Goal: Task Accomplishment & Management: Manage account settings

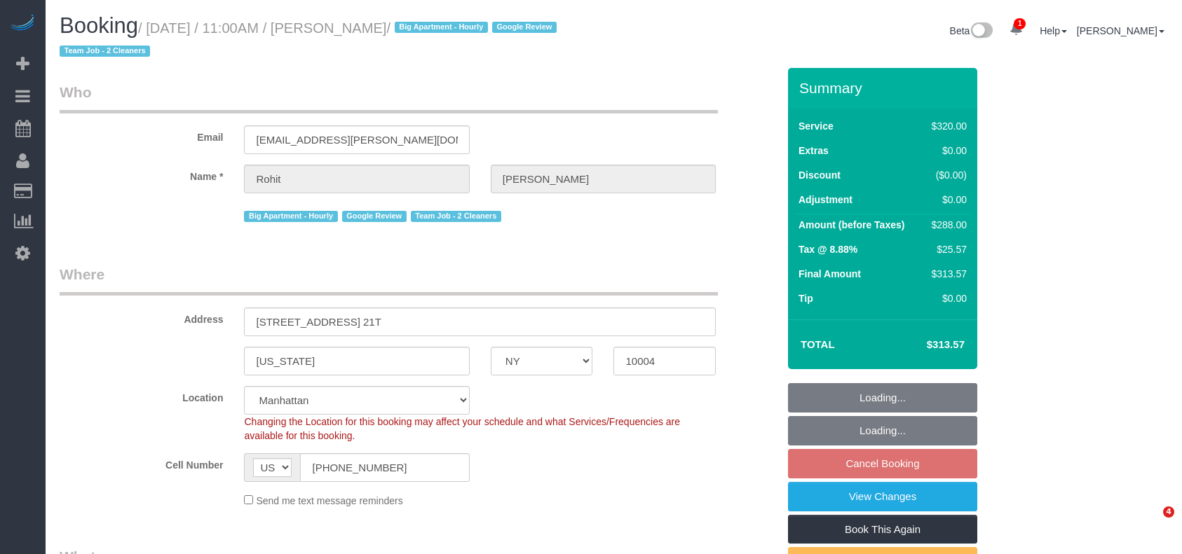
select select "NY"
select select "2"
select select "spot2"
select select "number:89"
select select "number:90"
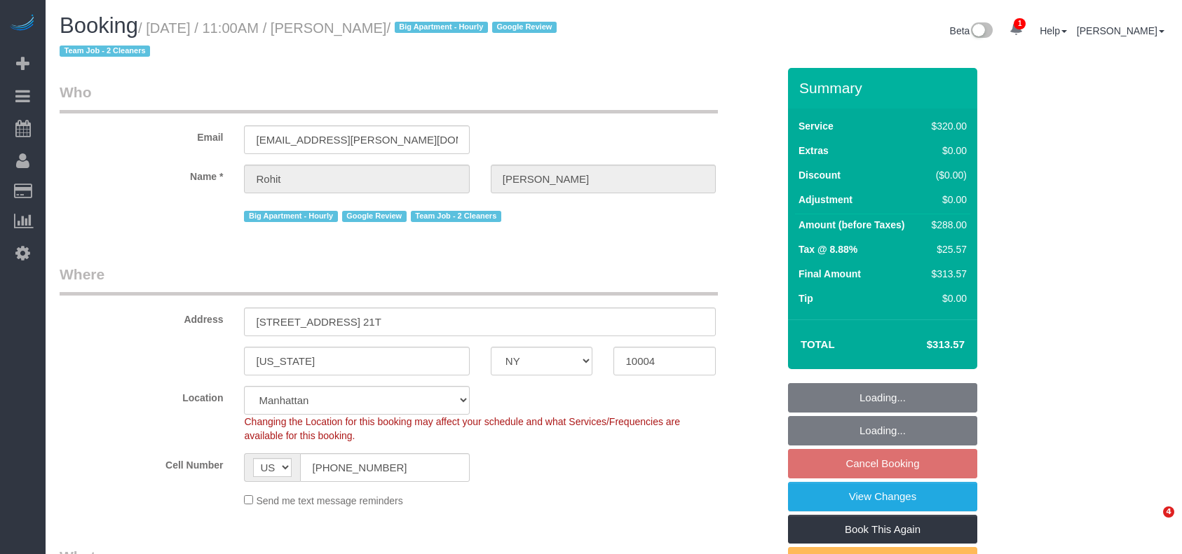
select select "number:15"
select select "number:6"
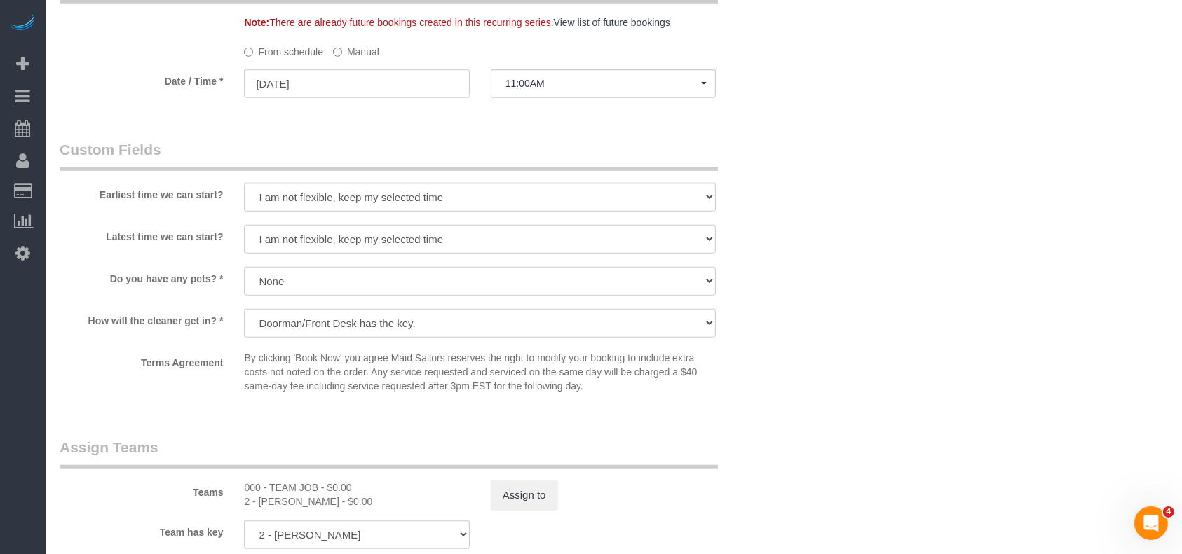
scroll to position [1308, 0]
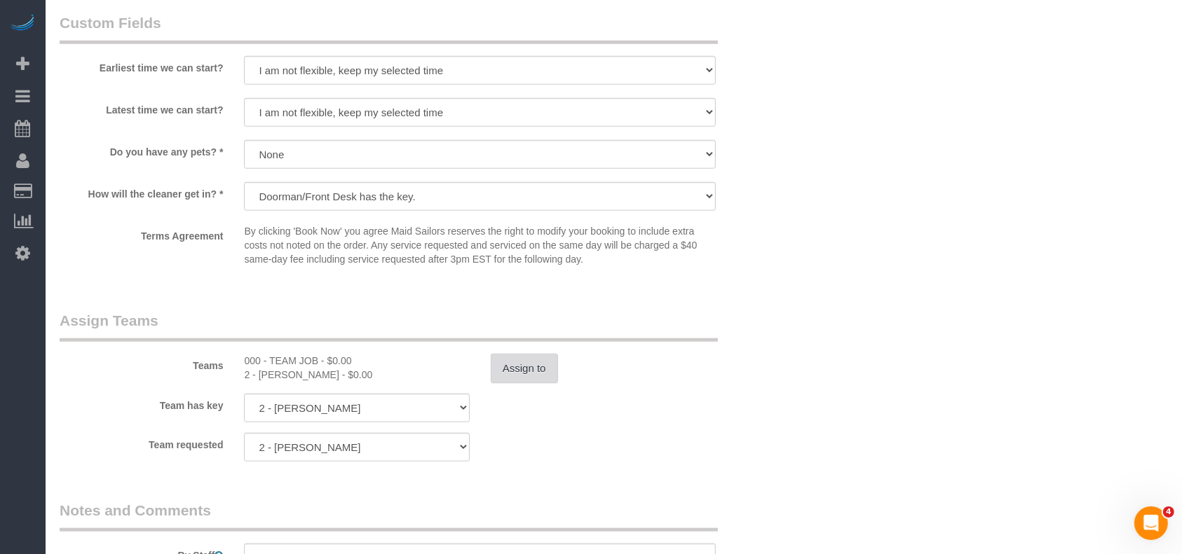
click at [538, 372] on button "Assign to" at bounding box center [524, 368] width 67 height 29
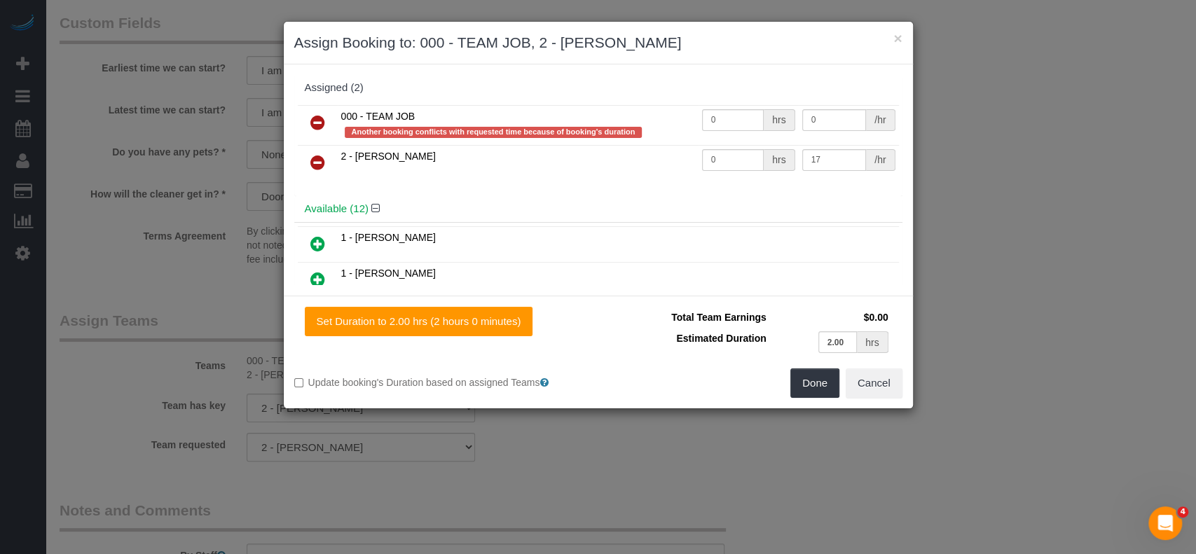
click at [314, 160] on icon at bounding box center [317, 162] width 15 height 17
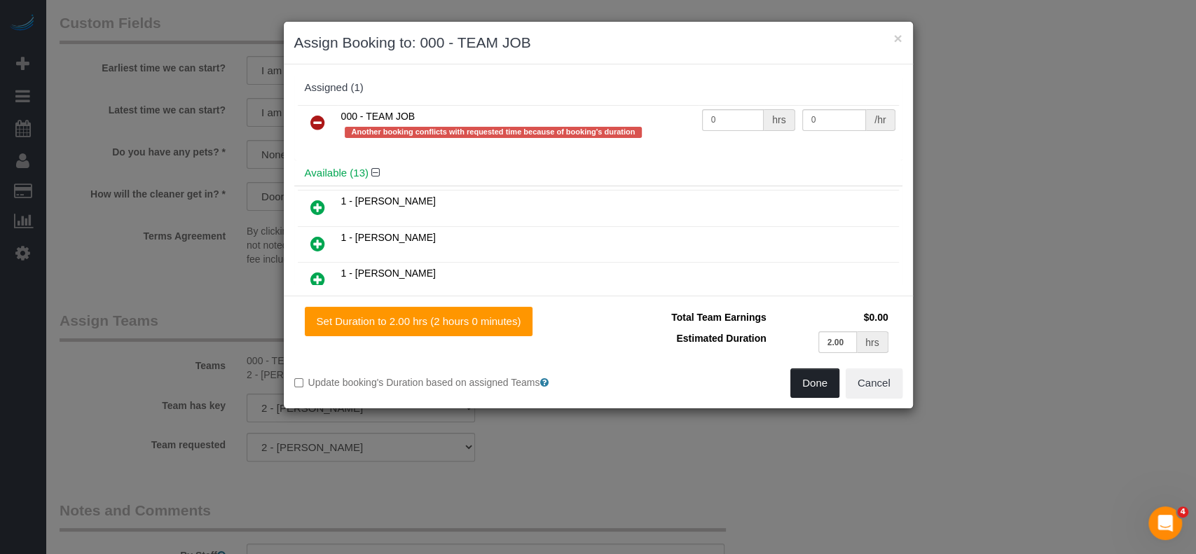
click at [815, 381] on button "Done" at bounding box center [815, 383] width 49 height 29
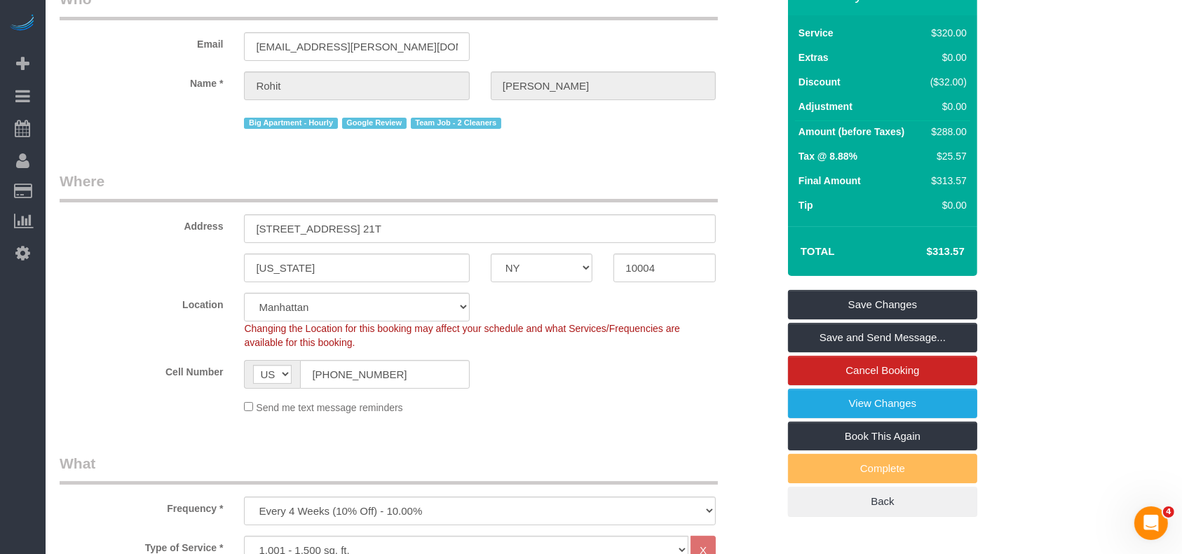
scroll to position [0, 0]
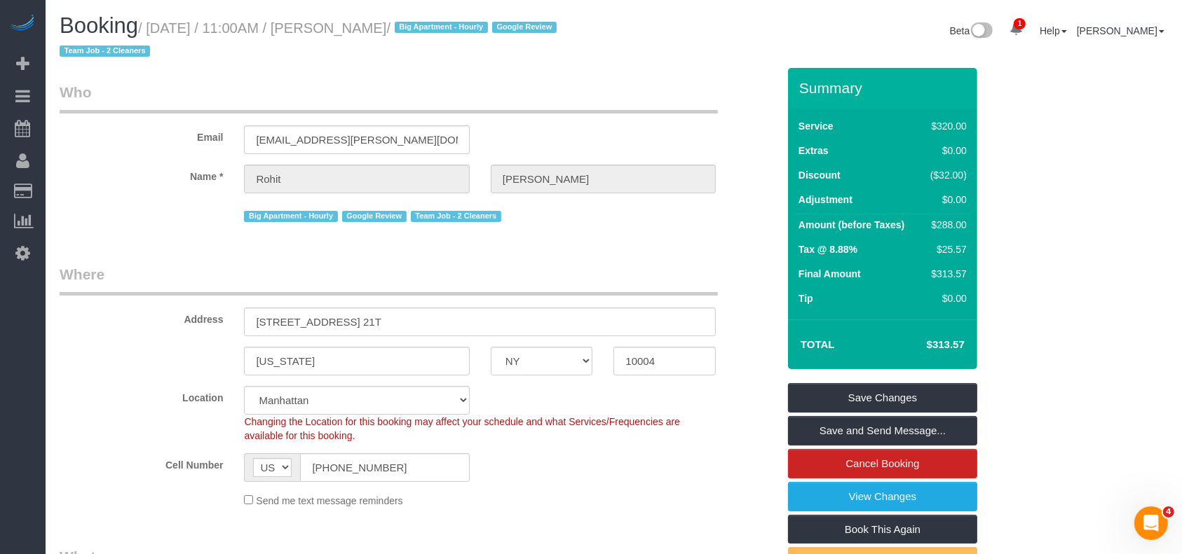
click at [911, 380] on div "Summary Service $320.00 Extras $0.00 Discount ($32.00) Adjustment $0.00 Amount …" at bounding box center [882, 339] width 189 height 542
drag, startPoint x: 917, startPoint y: 404, endPoint x: 910, endPoint y: 404, distance: 7.7
click at [917, 405] on link "Save Changes" at bounding box center [882, 397] width 189 height 29
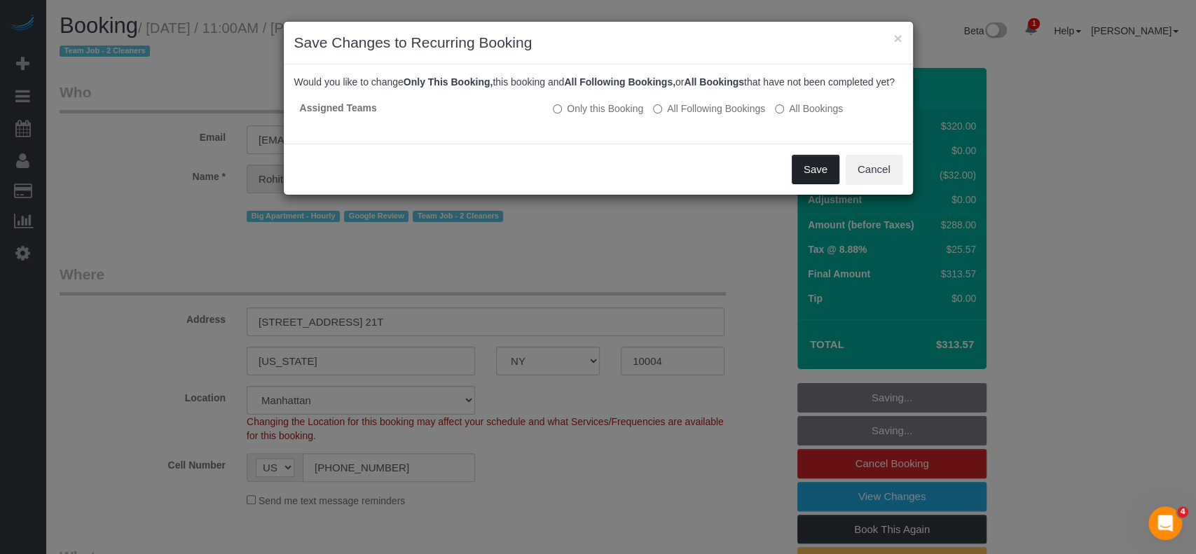
drag, startPoint x: 809, startPoint y: 185, endPoint x: 768, endPoint y: 193, distance: 41.4
click at [807, 184] on button "Save" at bounding box center [816, 169] width 48 height 29
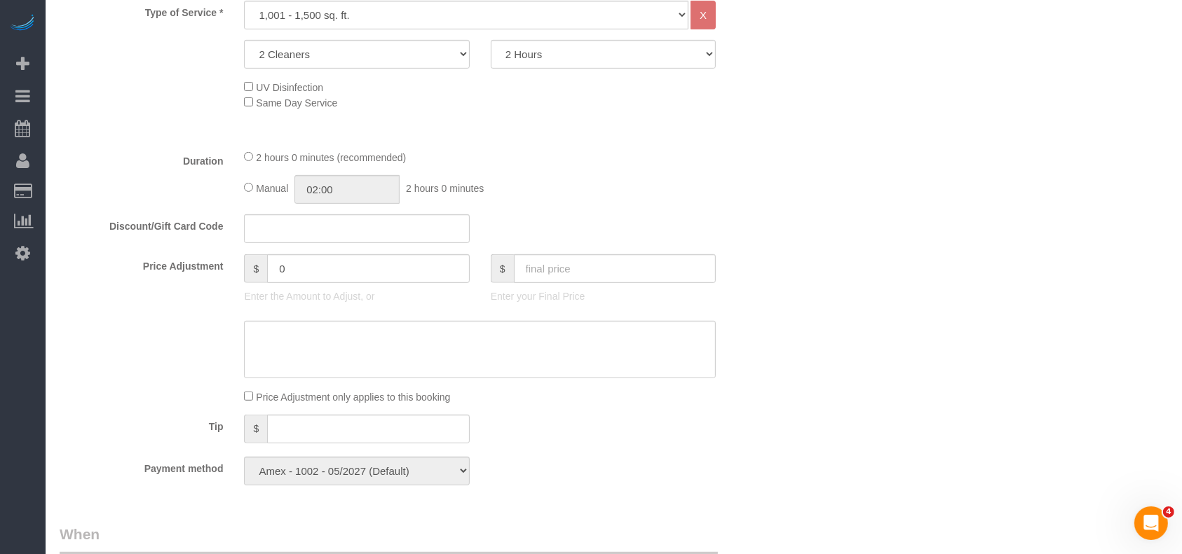
scroll to position [654, 0]
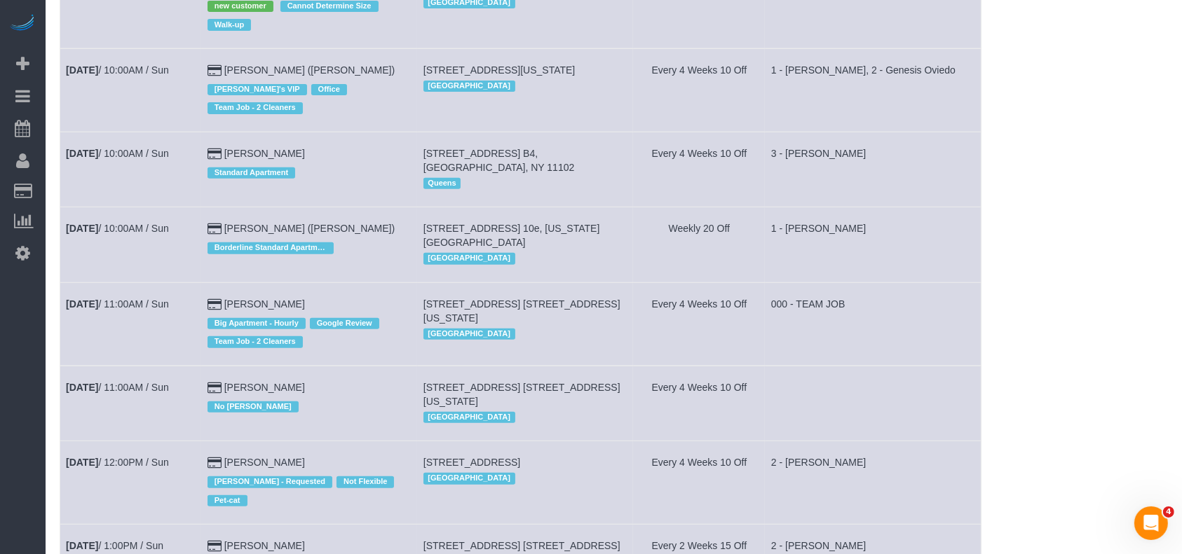
scroll to position [561, 0]
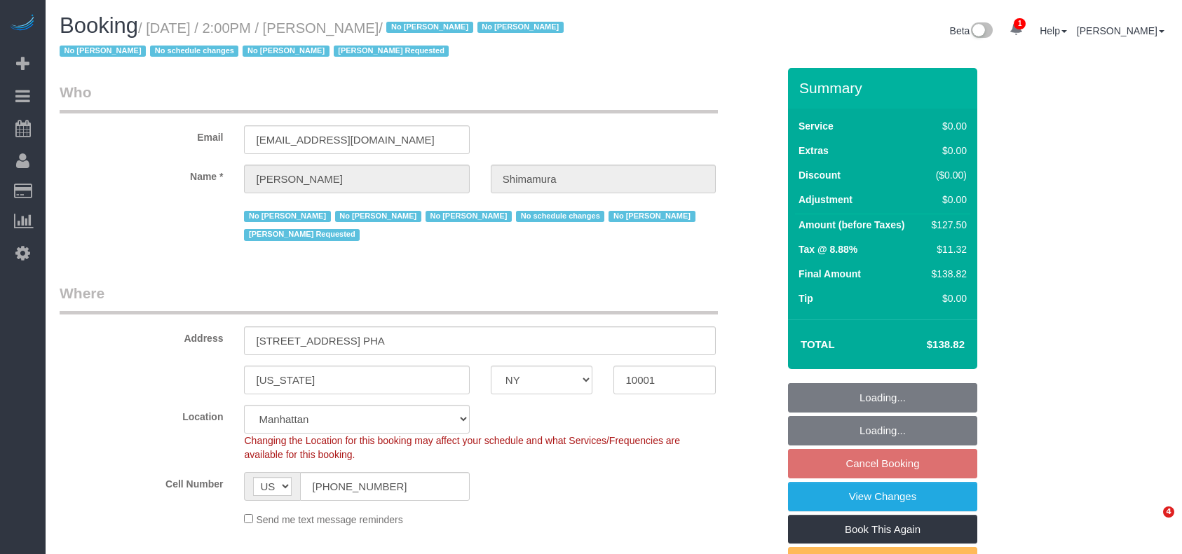
select select "NY"
select select "string:stripe-pm_1ReEIv4VGloSiKo7cgmGyiSI"
select select "spot4"
select select "number:89"
select select "number:90"
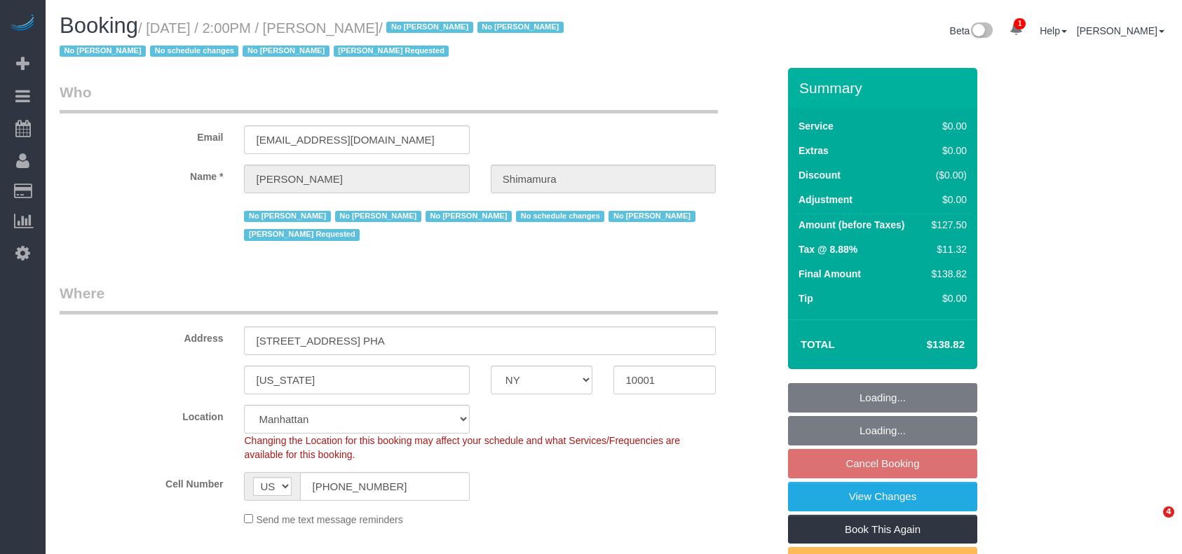
select select "number:15"
select select "number:5"
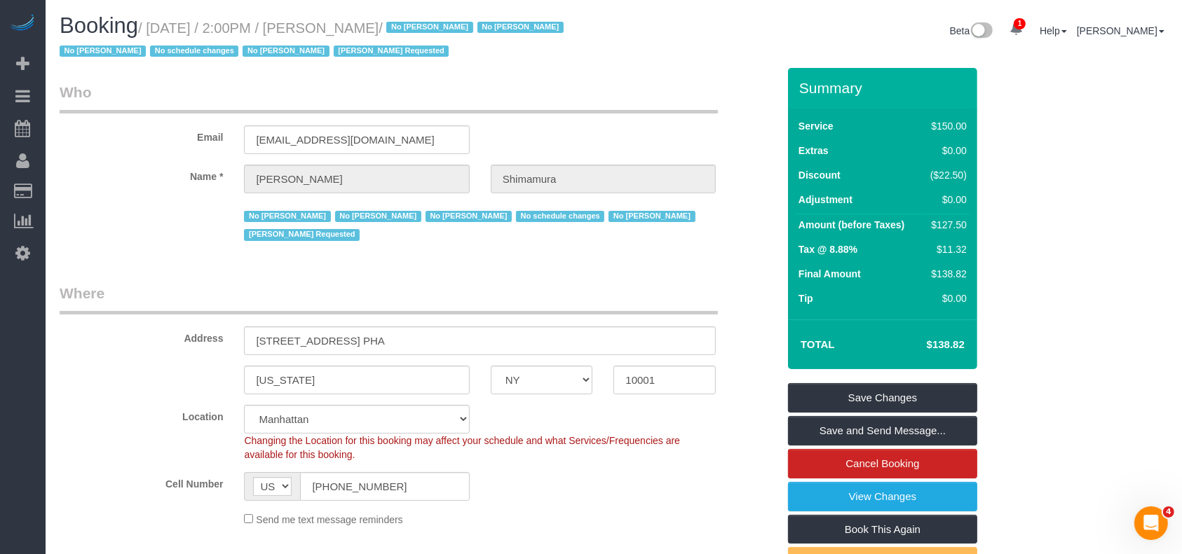
drag, startPoint x: 146, startPoint y: 22, endPoint x: 436, endPoint y: 28, distance: 290.2
click at [436, 28] on small "/ August 24, 2025 / 2:00PM / Alex Shimamura / No Christian Montalvo No Katherin…" at bounding box center [314, 39] width 508 height 39
copy small "August 24, 2025 / 2:00PM / Alex Shimamura /"
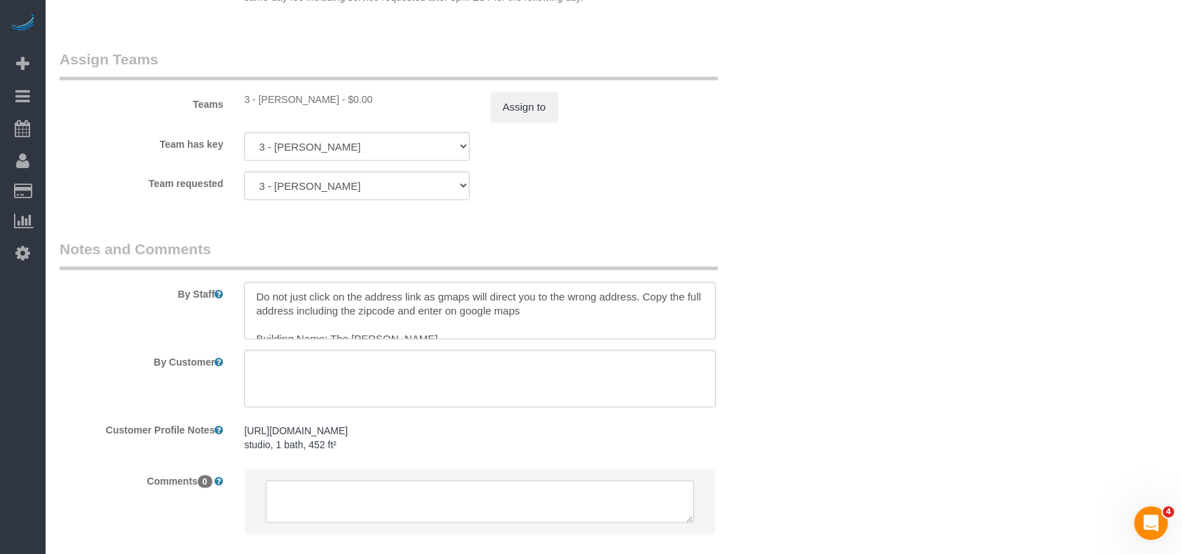
scroll to position [13, 0]
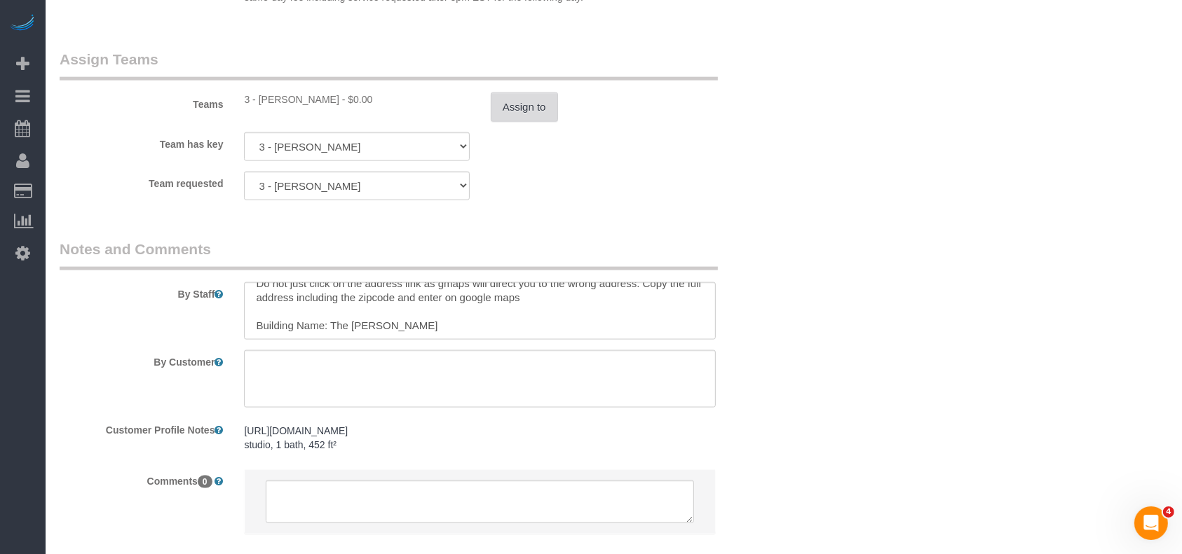
click at [529, 107] on button "Assign to" at bounding box center [524, 107] width 67 height 29
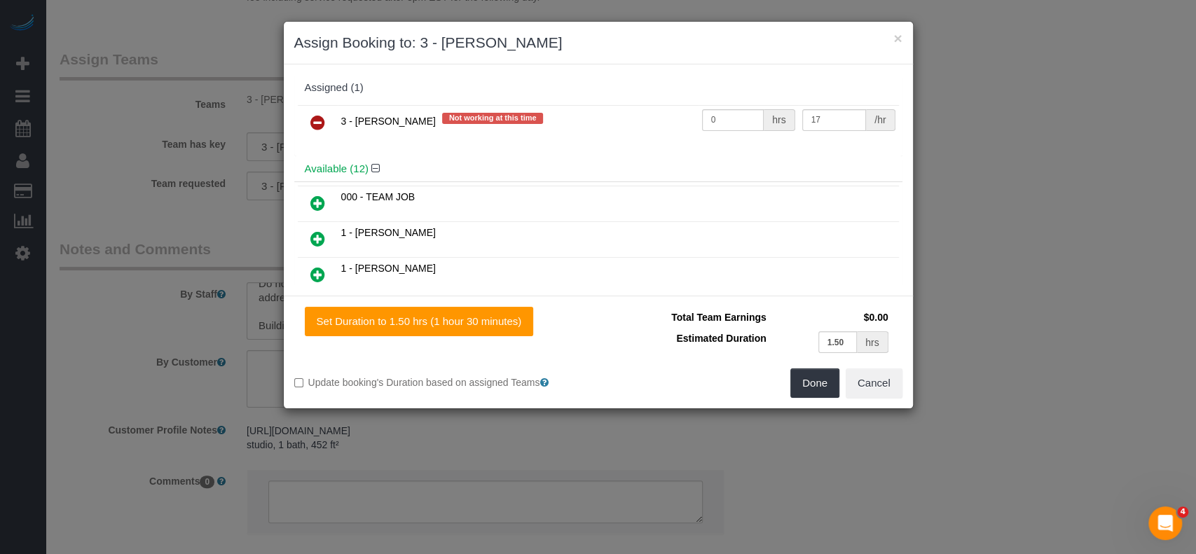
click at [315, 121] on icon at bounding box center [317, 122] width 15 height 17
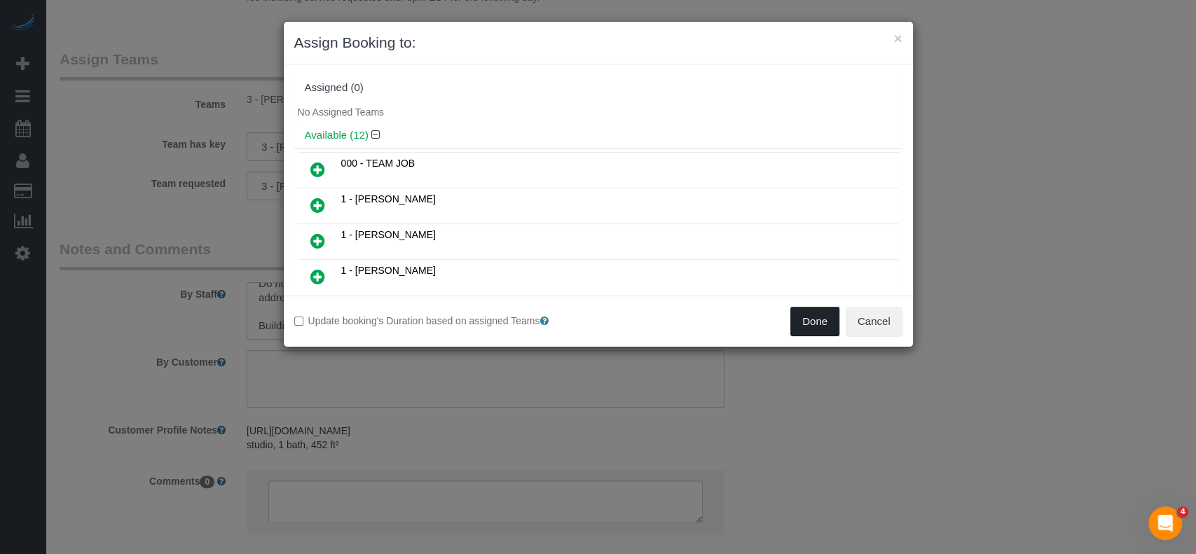
click at [812, 322] on button "Done" at bounding box center [815, 321] width 49 height 29
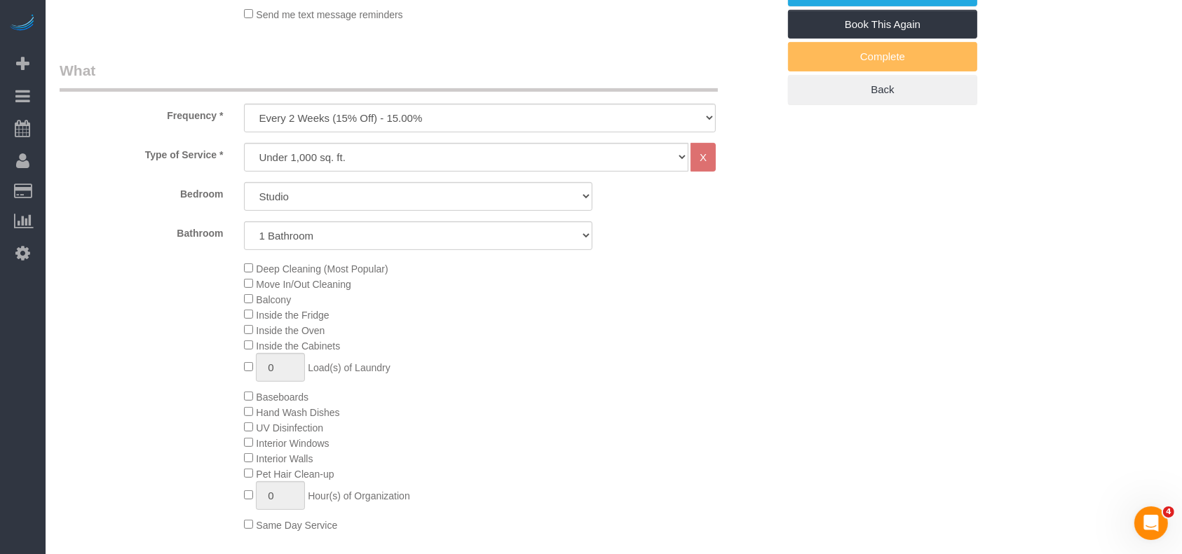
scroll to position [93, 0]
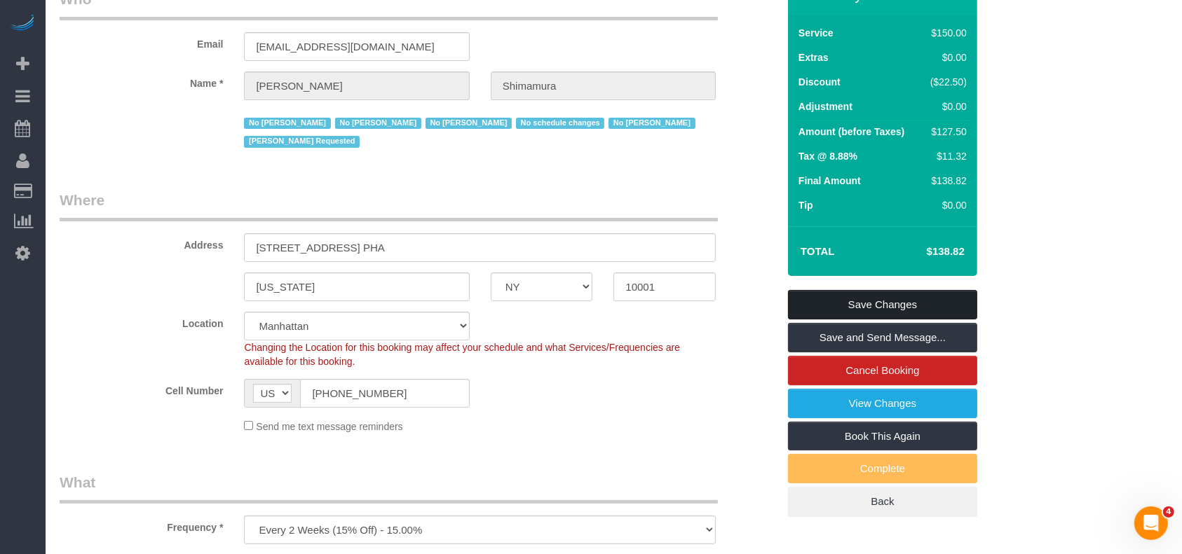
click at [934, 294] on link "Save Changes" at bounding box center [882, 304] width 189 height 29
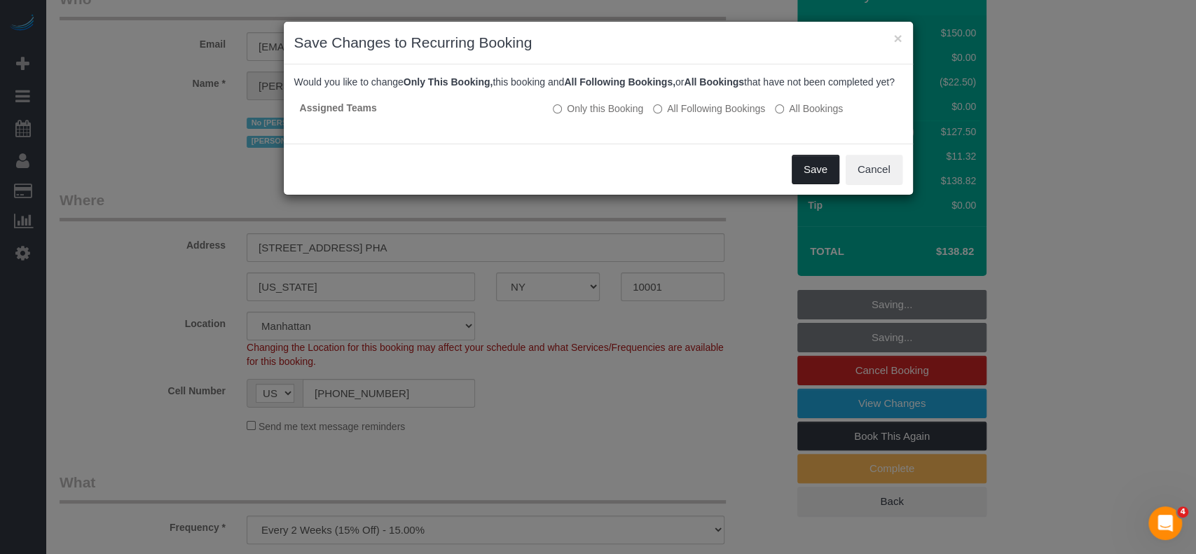
drag, startPoint x: 810, startPoint y: 188, endPoint x: 801, endPoint y: 219, distance: 32.2
click at [809, 184] on button "Save" at bounding box center [816, 169] width 48 height 29
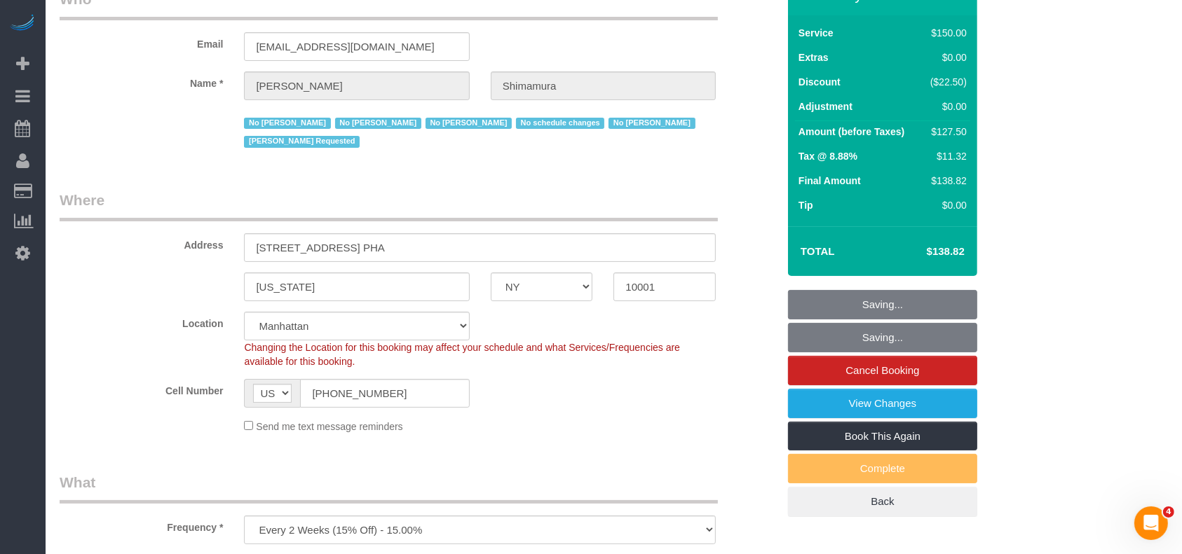
scroll to position [0, 0]
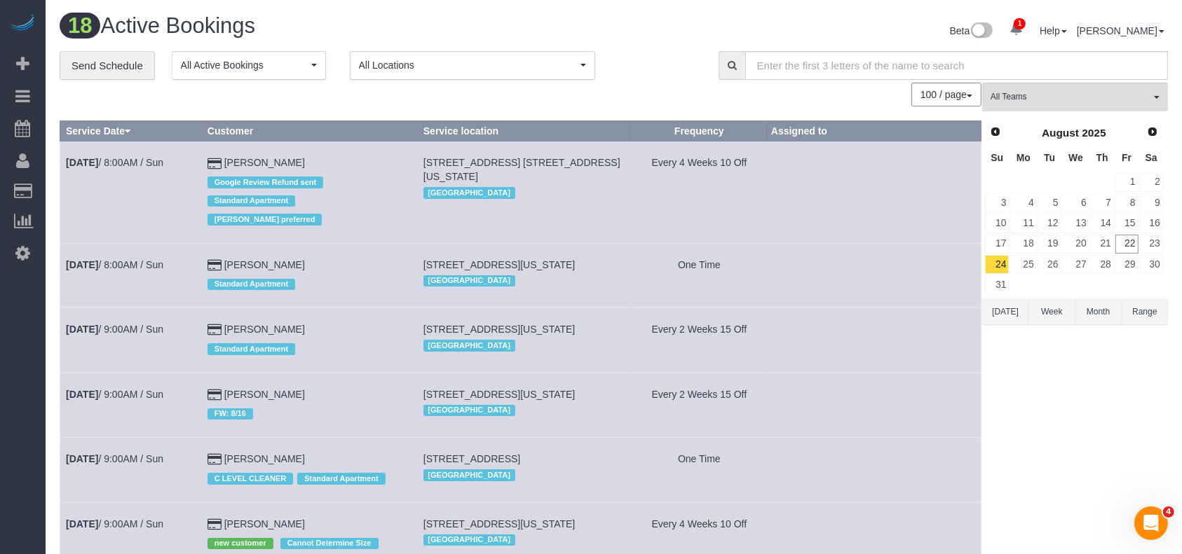
click at [583, 69] on button "All Locations" at bounding box center [472, 65] width 245 height 29
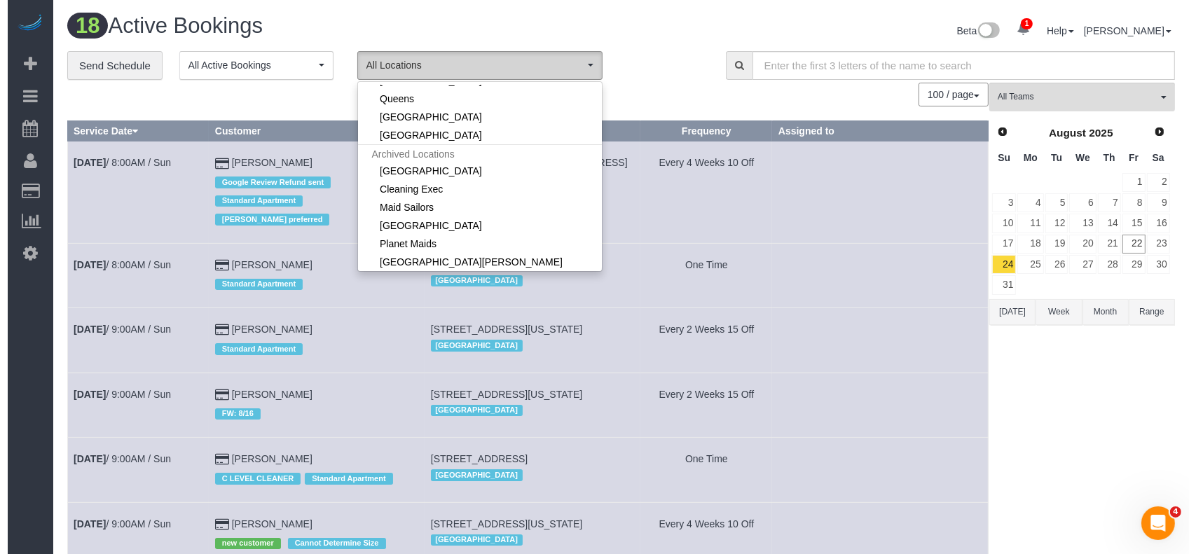
scroll to position [199, 0]
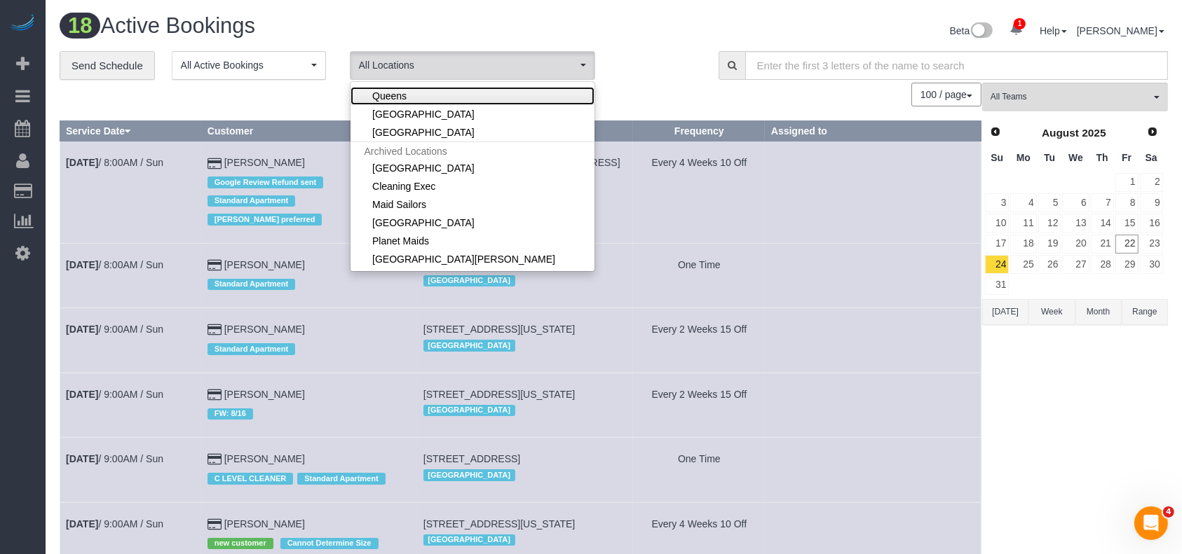
click at [423, 101] on link "Queens" at bounding box center [472, 96] width 244 height 18
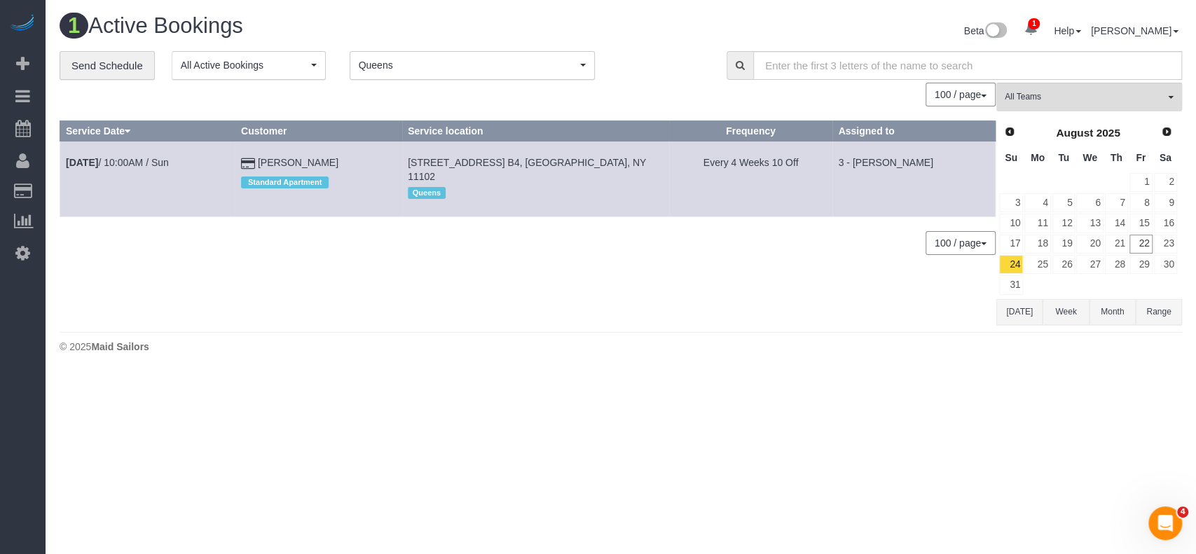
click at [549, 62] on span "Queens" at bounding box center [468, 65] width 218 height 14
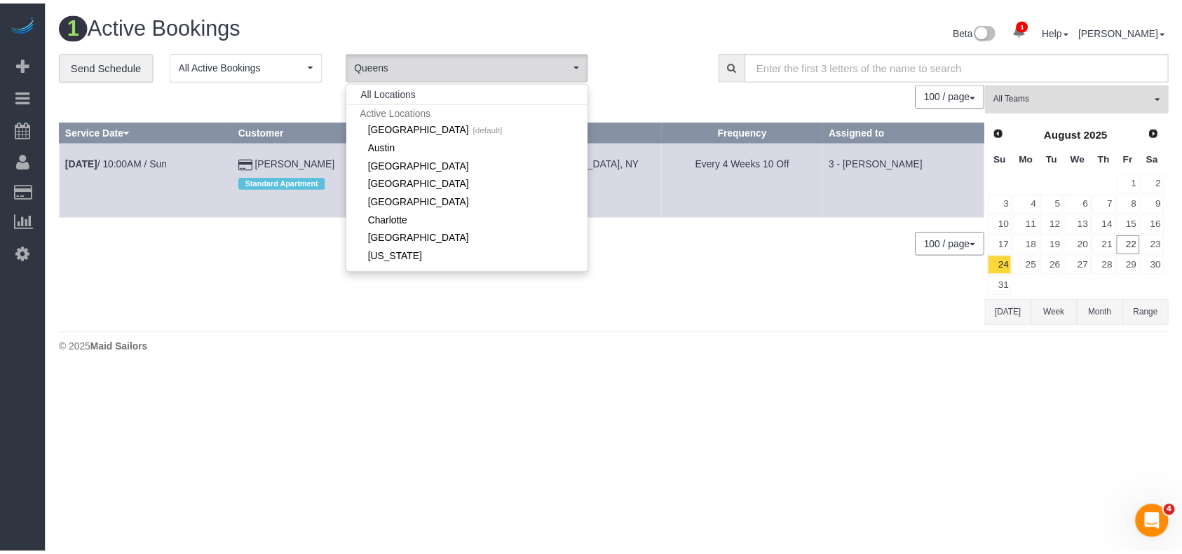
scroll to position [0, 0]
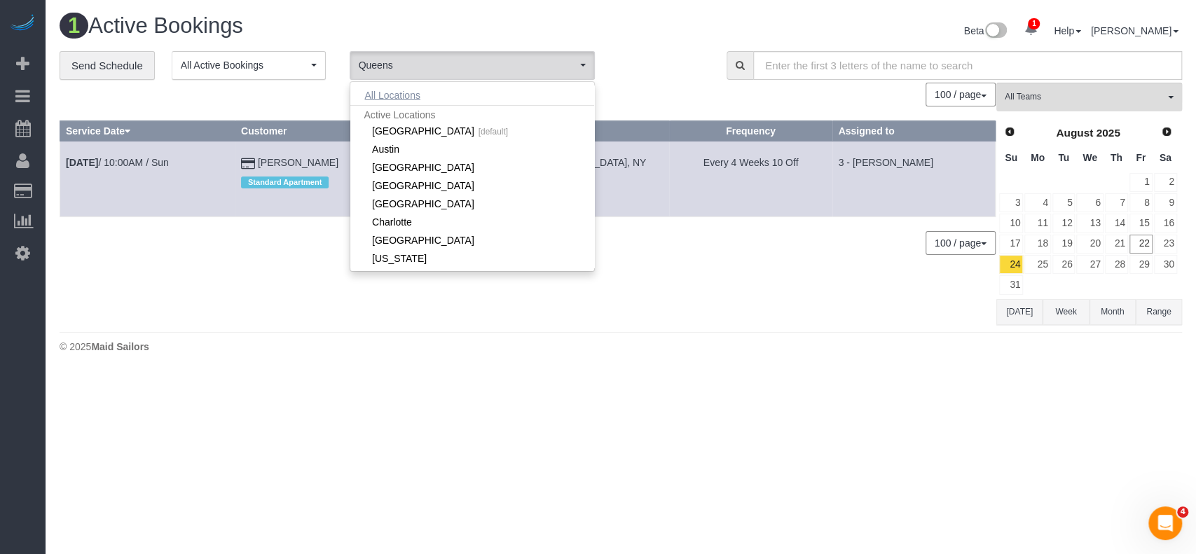
click at [392, 93] on button "All Locations" at bounding box center [392, 96] width 85 height 20
click at [568, 12] on div "1 Active Bookings Beta 1 Your Notifications You have 0 alerts × You have 9 to c…" at bounding box center [621, 187] width 1151 height 374
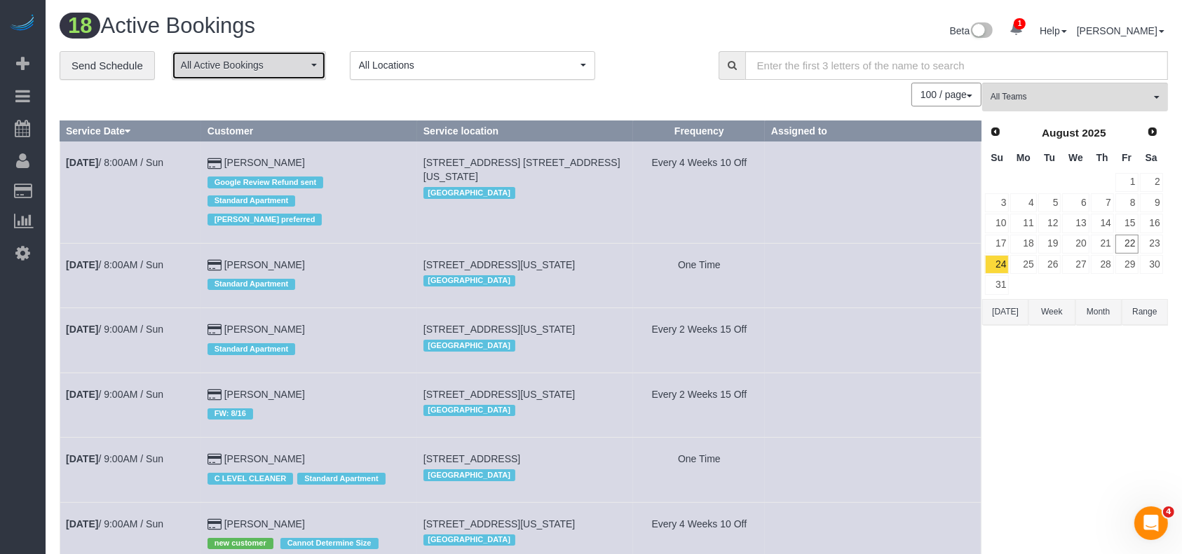
click at [289, 68] on span "All Active Bookings" at bounding box center [244, 65] width 127 height 14
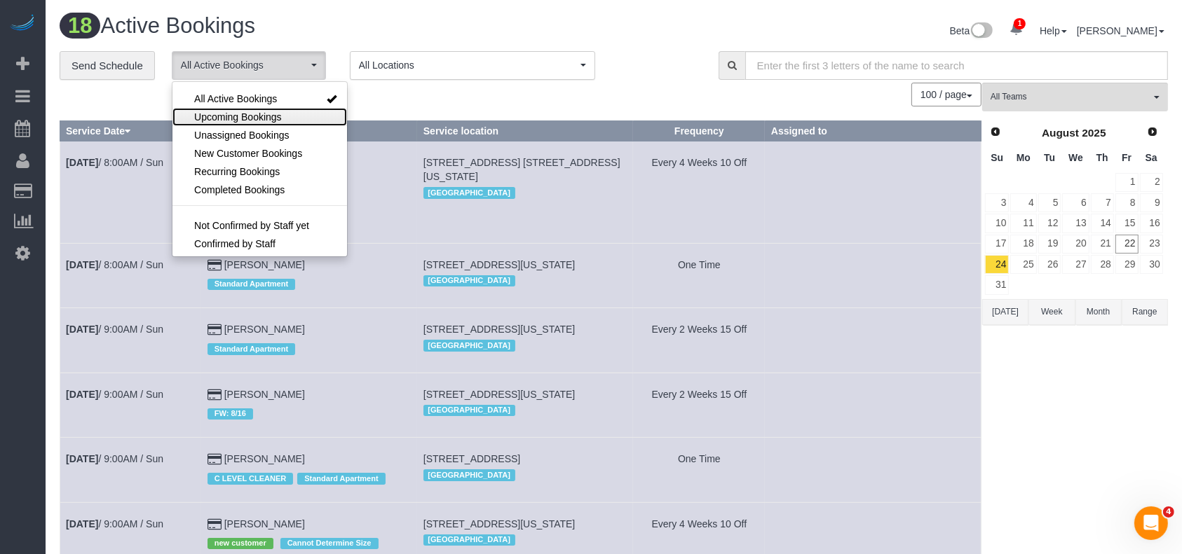
click at [250, 123] on span "Upcoming Bookings" at bounding box center [238, 117] width 88 height 14
select select "********"
click at [255, 121] on span "Upcoming Bookings" at bounding box center [238, 117] width 88 height 14
click at [255, 132] on span "Unassigned Bookings" at bounding box center [241, 135] width 95 height 14
select select "**********"
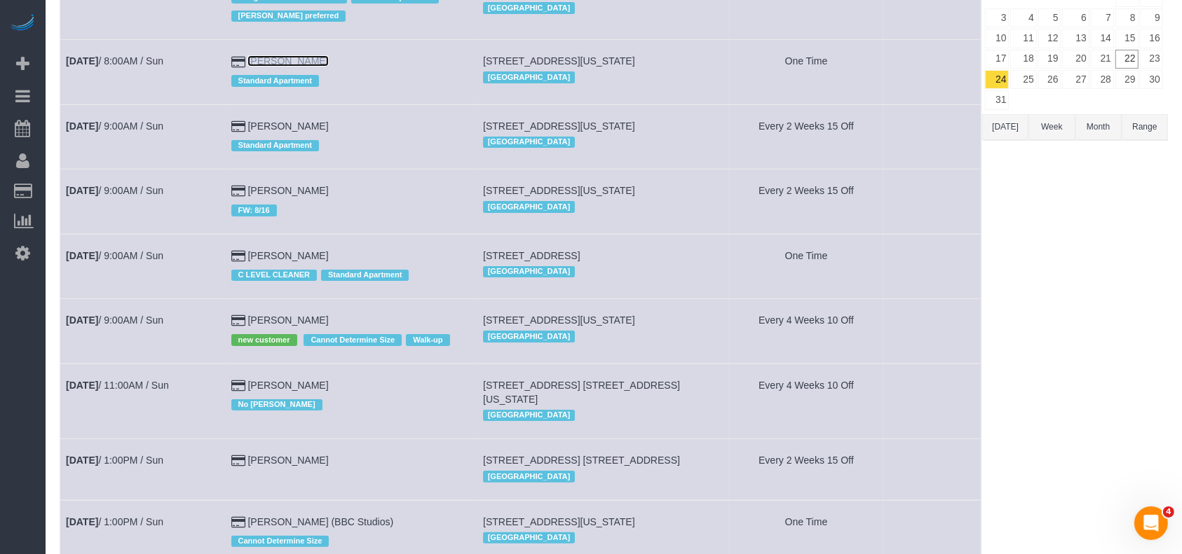
scroll to position [186, 0]
